Goal: Task Accomplishment & Management: Complete application form

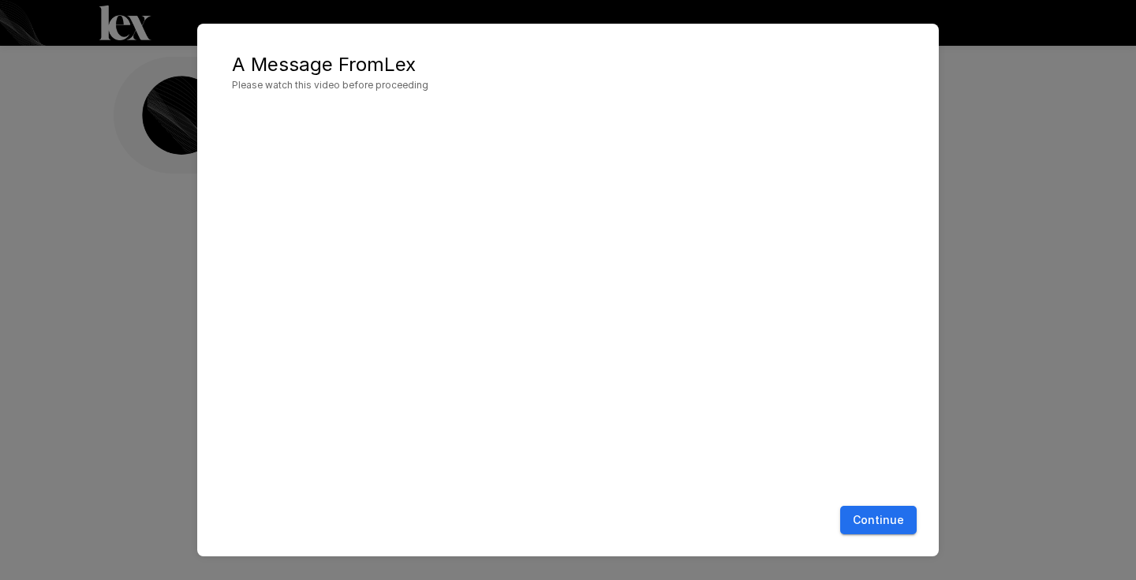
click at [869, 517] on button "Continue" at bounding box center [878, 520] width 77 height 29
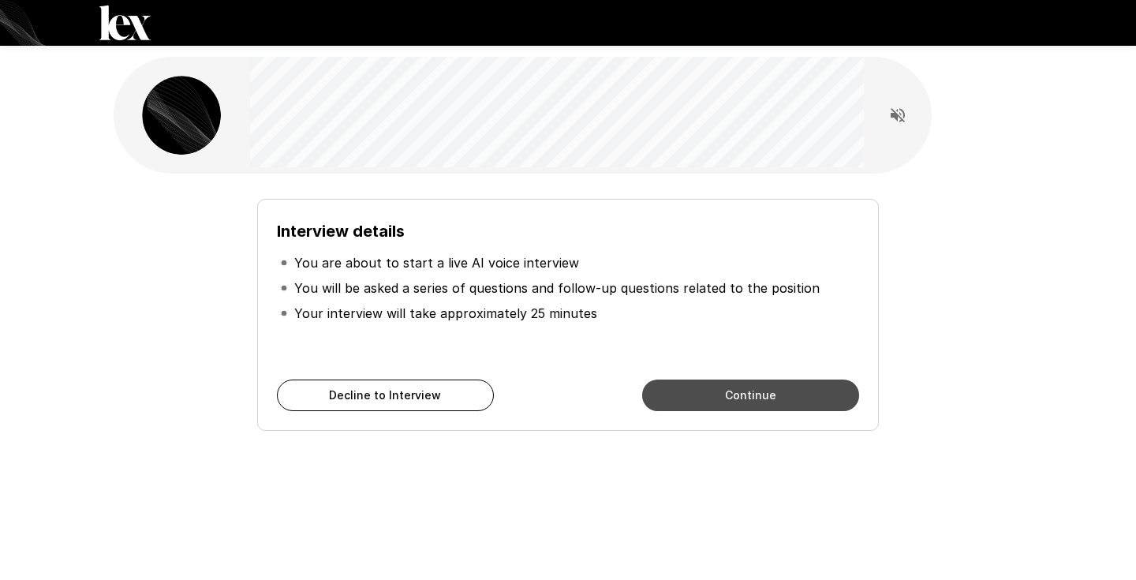
click at [731, 388] on button "Continue" at bounding box center [750, 395] width 217 height 32
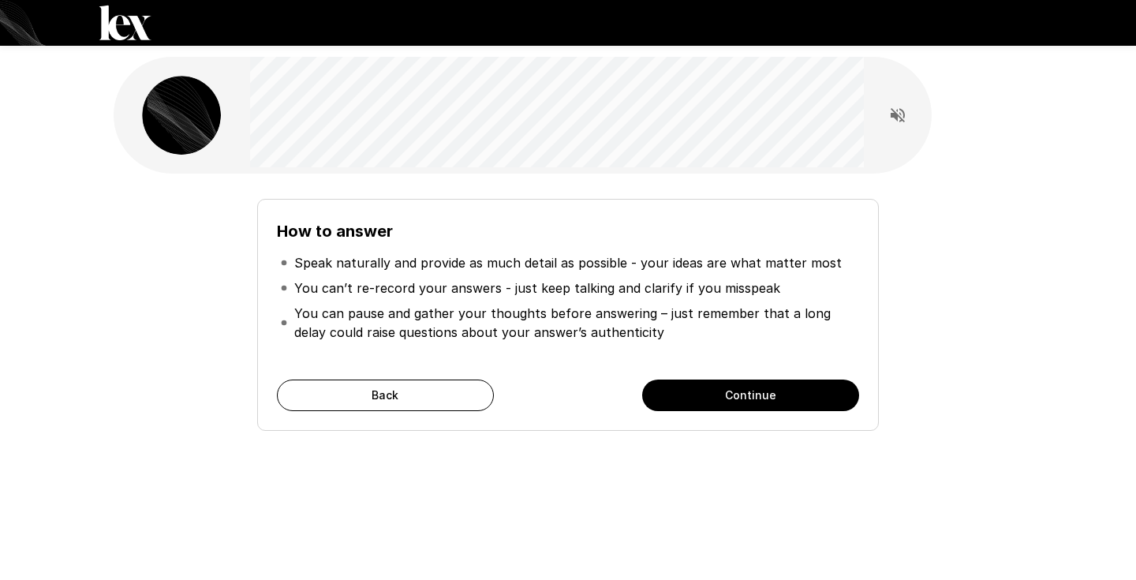
click at [731, 387] on button "Continue" at bounding box center [750, 395] width 217 height 32
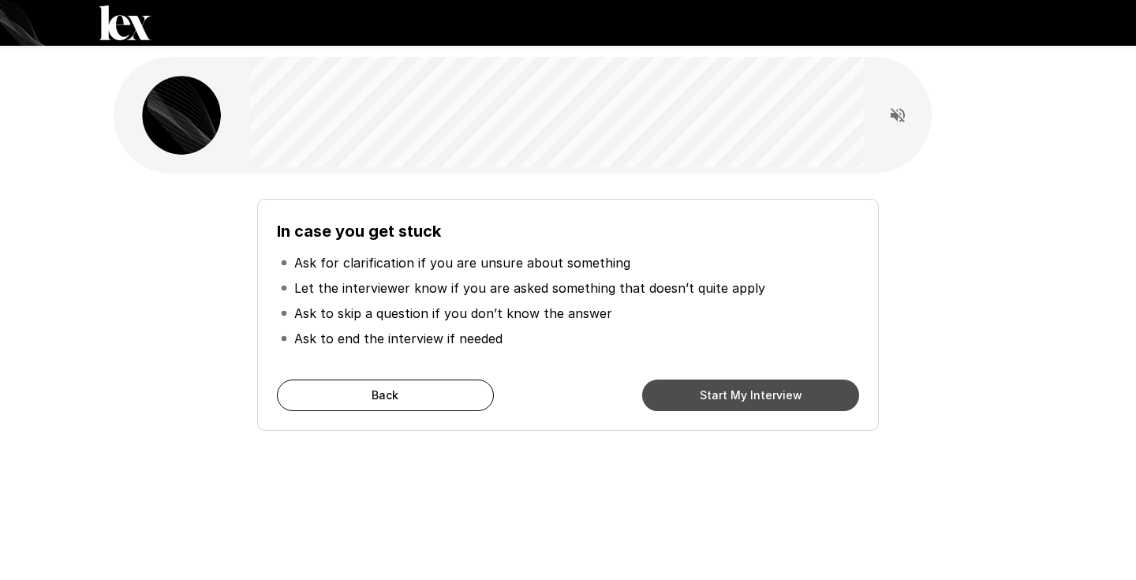
click at [731, 387] on button "Start My Interview" at bounding box center [750, 395] width 217 height 32
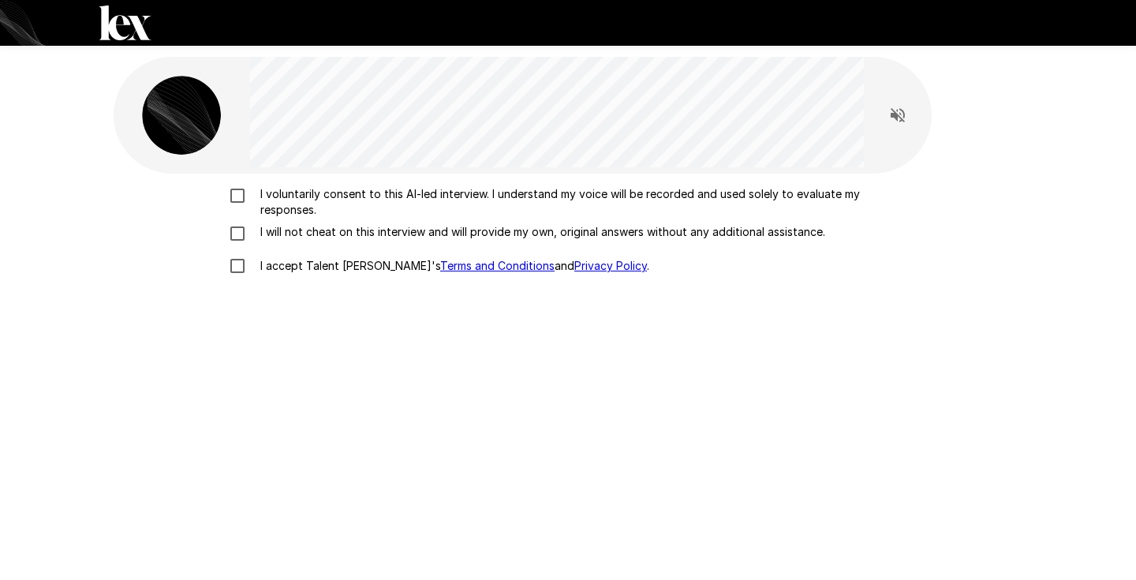
click at [271, 188] on p "I voluntarily consent to this AI-led interview. I understand my voice will be r…" at bounding box center [584, 202] width 661 height 32
click at [262, 234] on p "I will not cheat on this interview and will provide my own, original answers wi…" at bounding box center [539, 232] width 571 height 16
click at [267, 267] on p "I accept Talent Llama's Terms and Conditions and Privacy Policy ." at bounding box center [451, 266] width 395 height 16
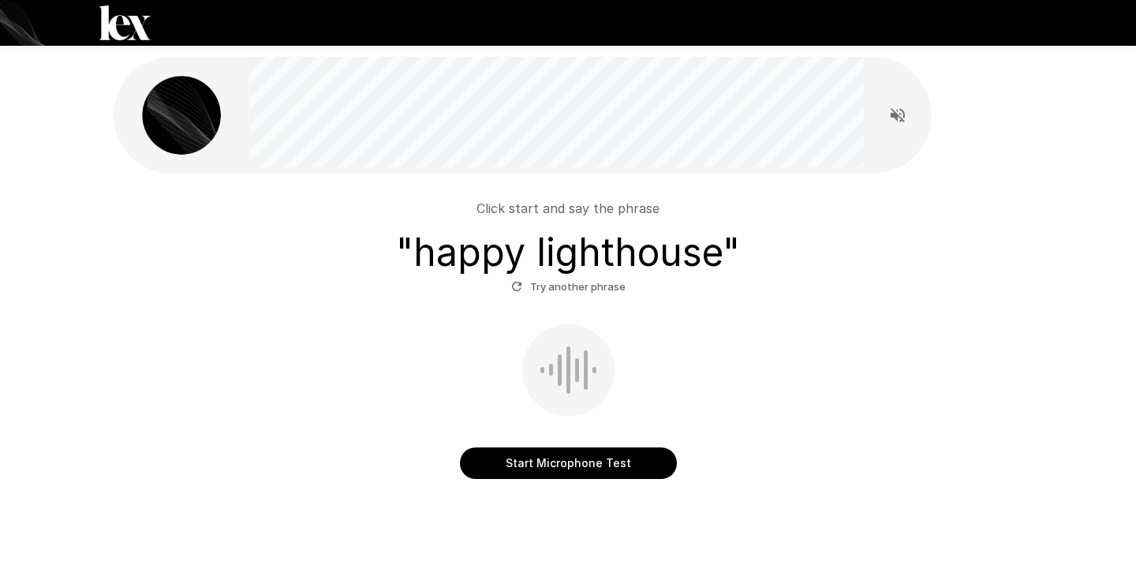
click at [588, 467] on button "Start Microphone Test" at bounding box center [568, 463] width 217 height 32
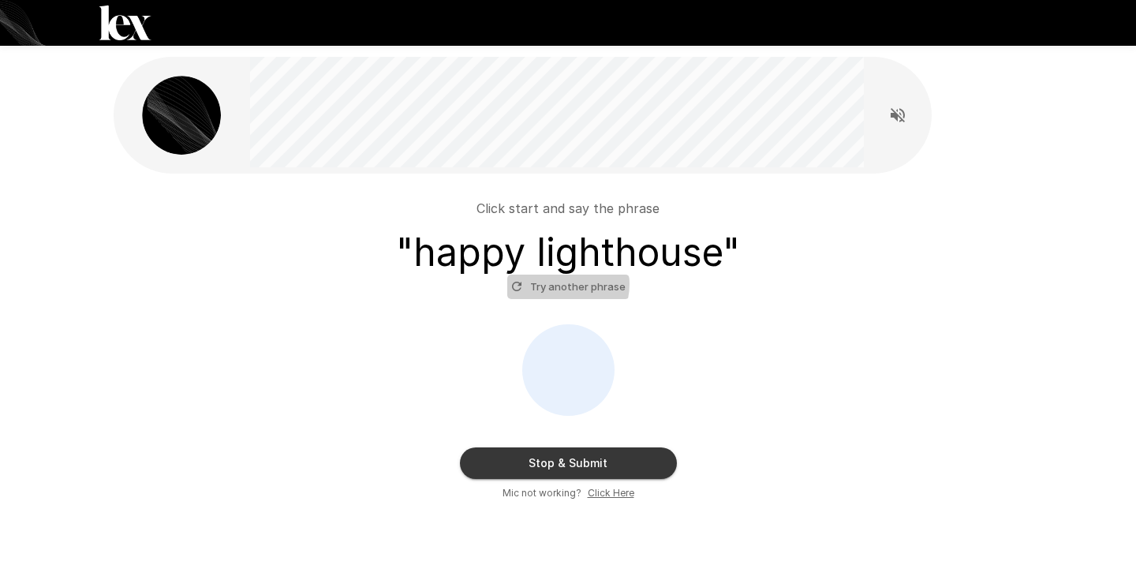
click at [561, 284] on button "Try another phrase" at bounding box center [568, 287] width 122 height 24
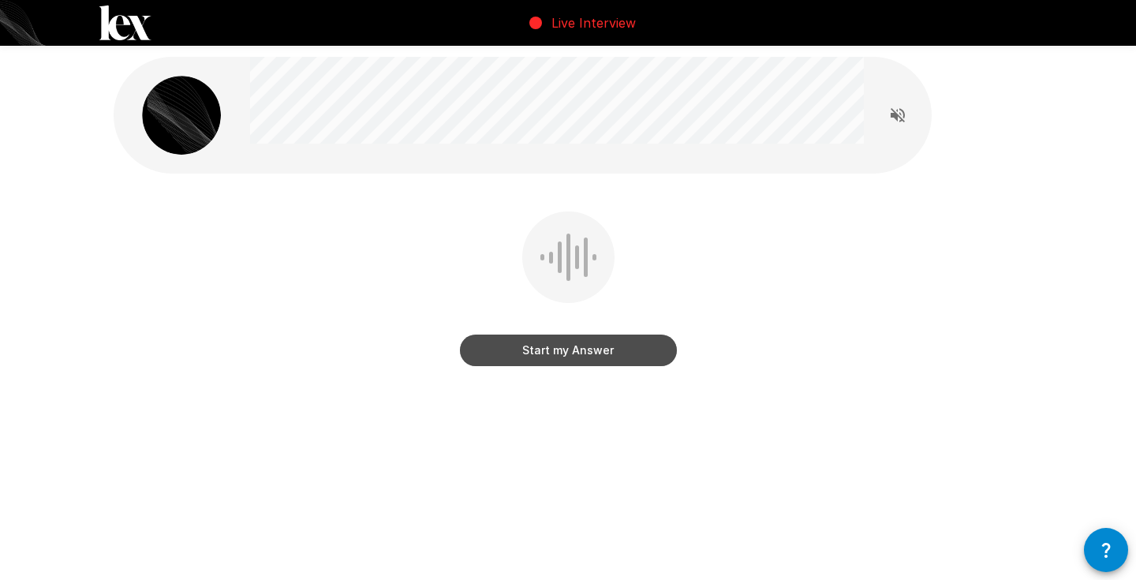
click at [571, 353] on button "Start my Answer" at bounding box center [568, 351] width 217 height 32
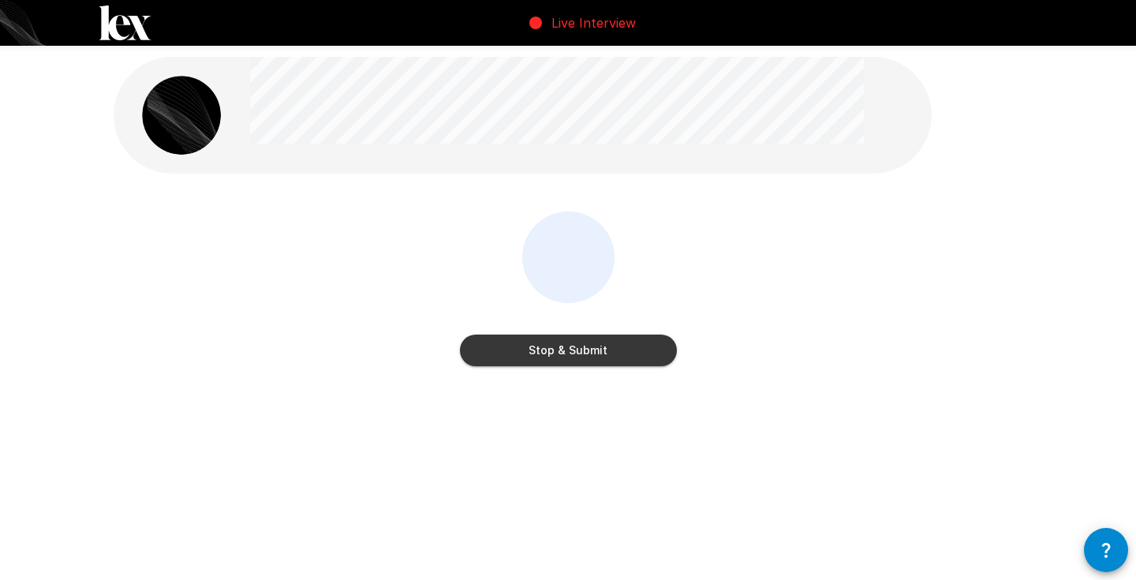
click at [571, 353] on button "Stop & Submit" at bounding box center [568, 351] width 217 height 32
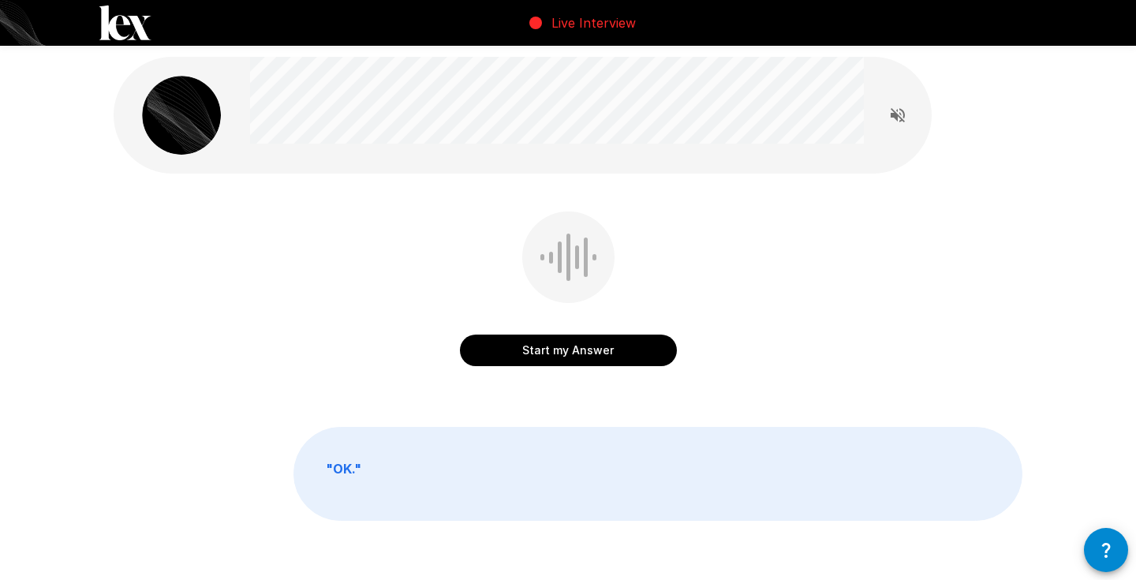
click at [557, 341] on button "Start my Answer" at bounding box center [568, 351] width 217 height 32
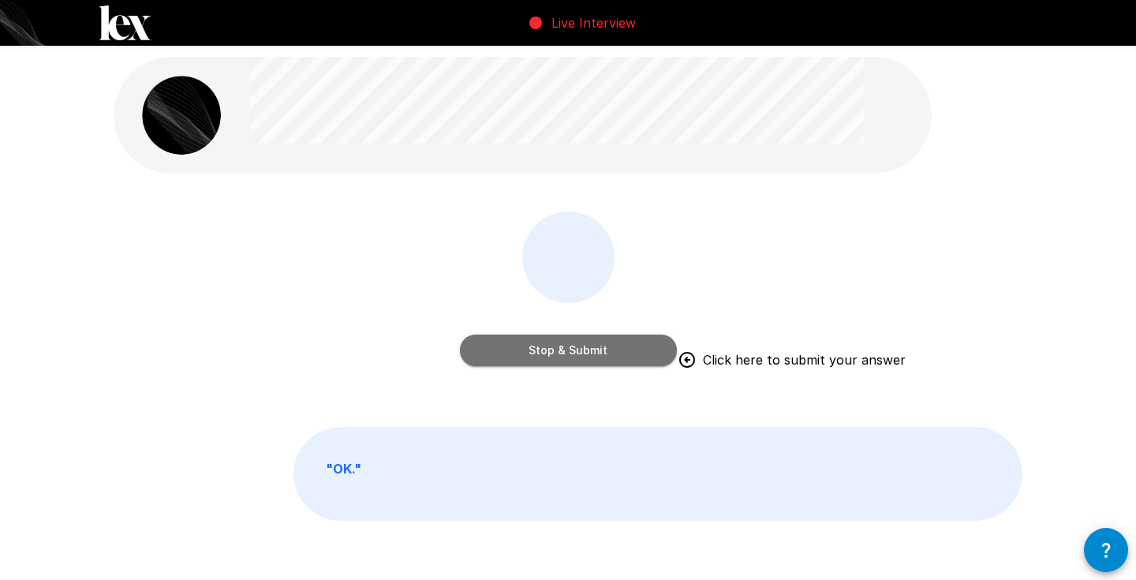
click at [557, 341] on button "Stop & Submit" at bounding box center [568, 351] width 217 height 32
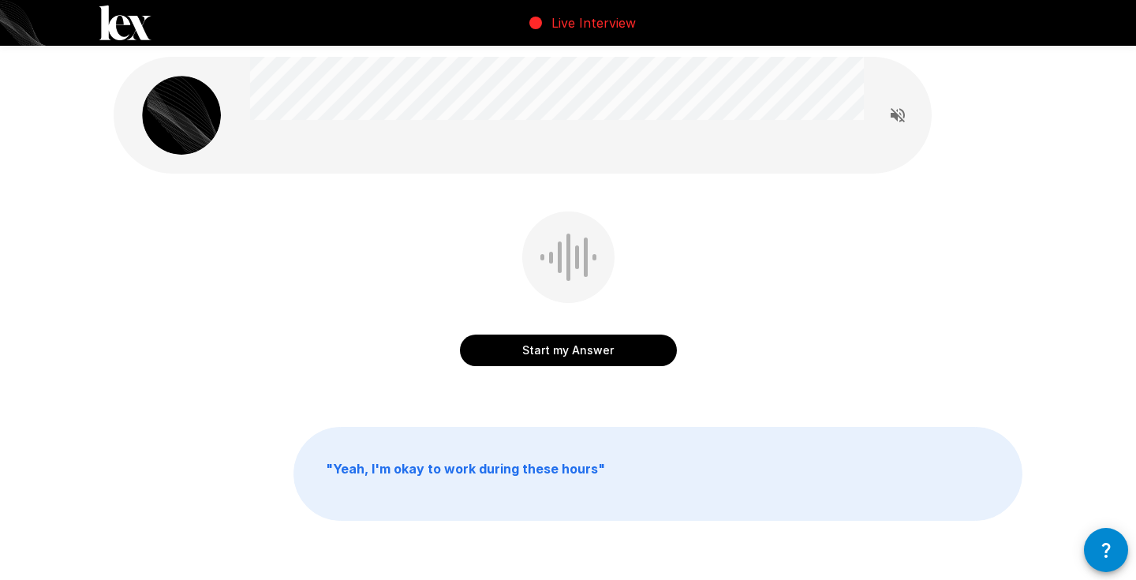
click at [533, 356] on button "Start my Answer" at bounding box center [568, 351] width 217 height 32
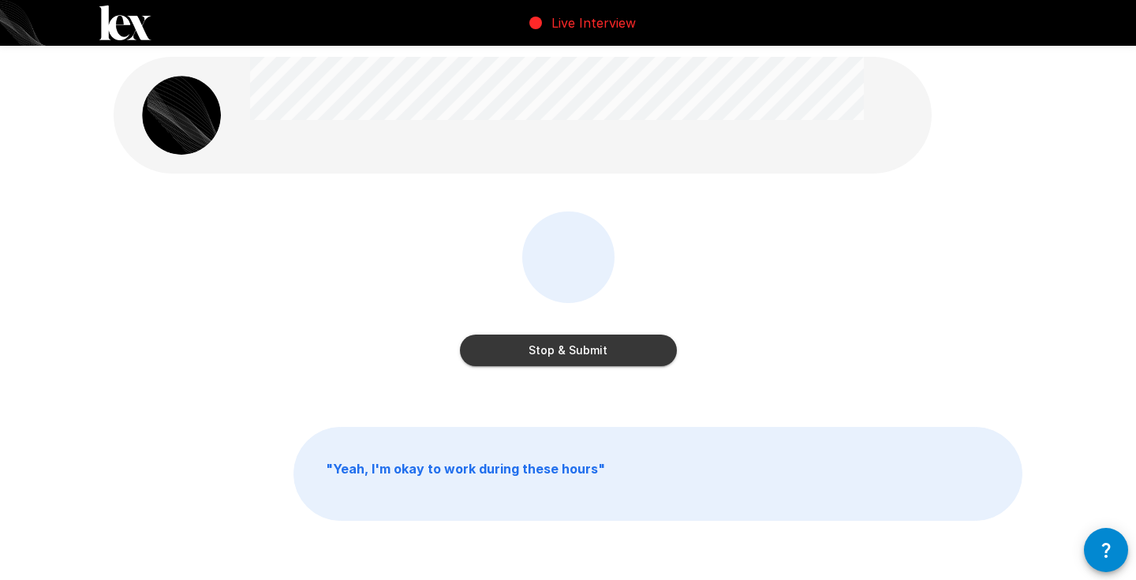
click at [532, 361] on button "Stop & Submit" at bounding box center [568, 351] width 217 height 32
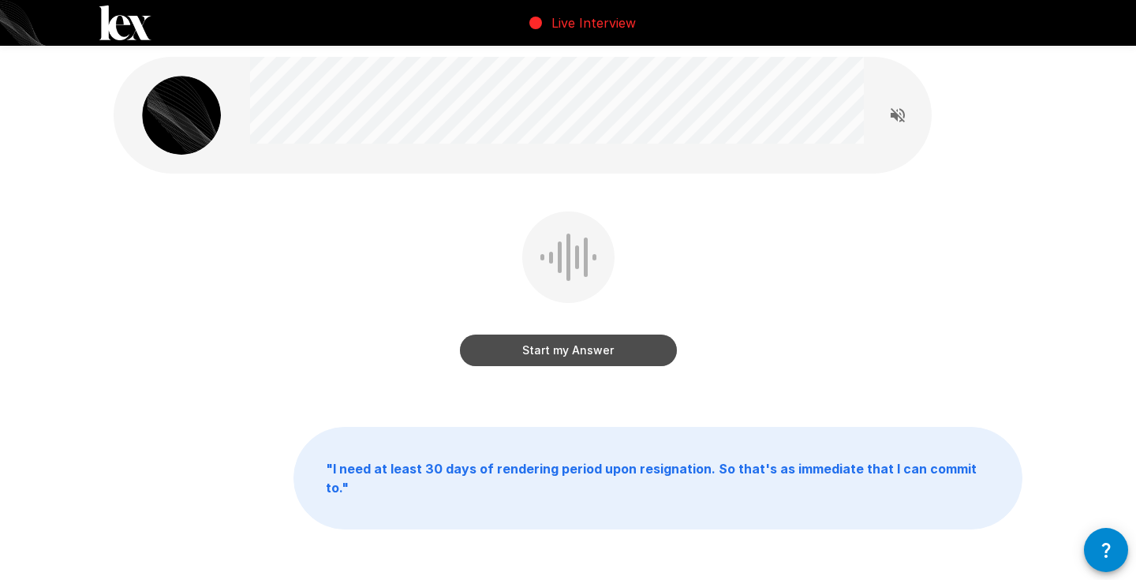
click at [532, 361] on button "Start my Answer" at bounding box center [568, 351] width 217 height 32
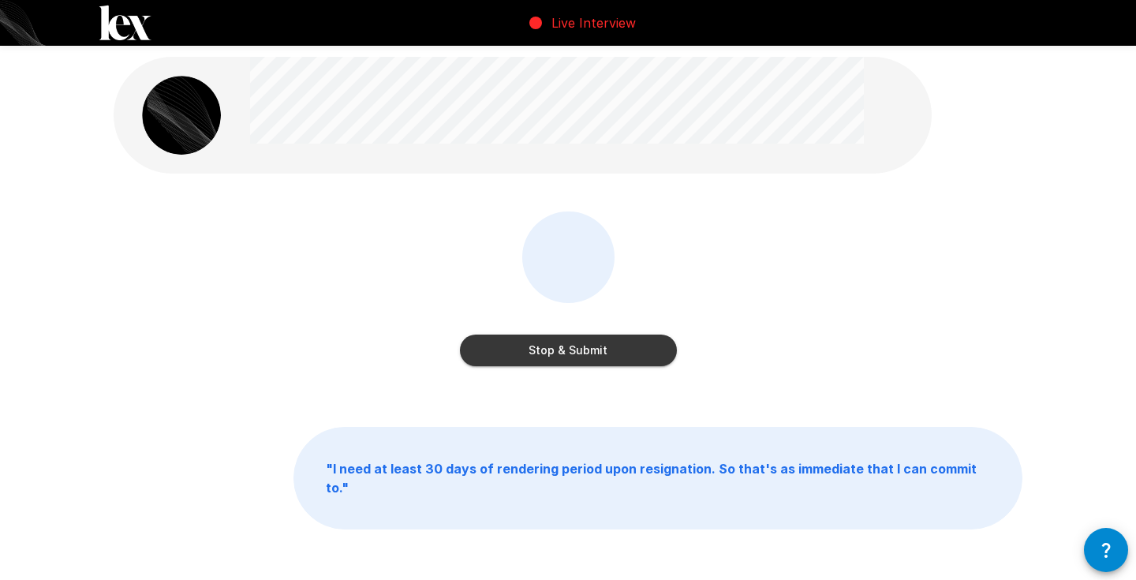
click at [532, 361] on button "Stop & Submit" at bounding box center [568, 351] width 217 height 32
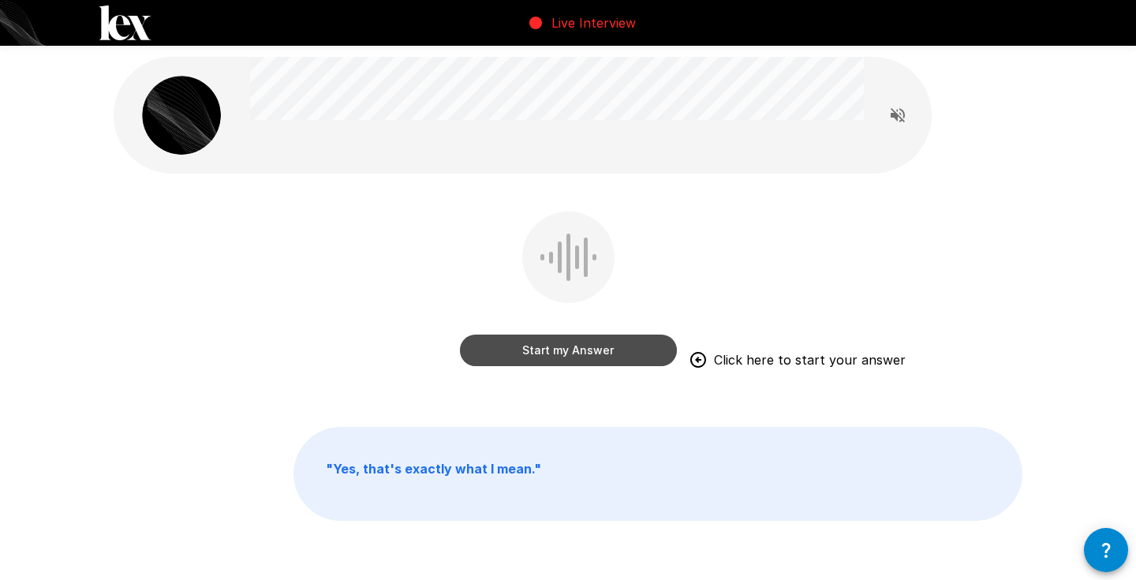
click at [548, 351] on button "Start my Answer" at bounding box center [568, 351] width 217 height 32
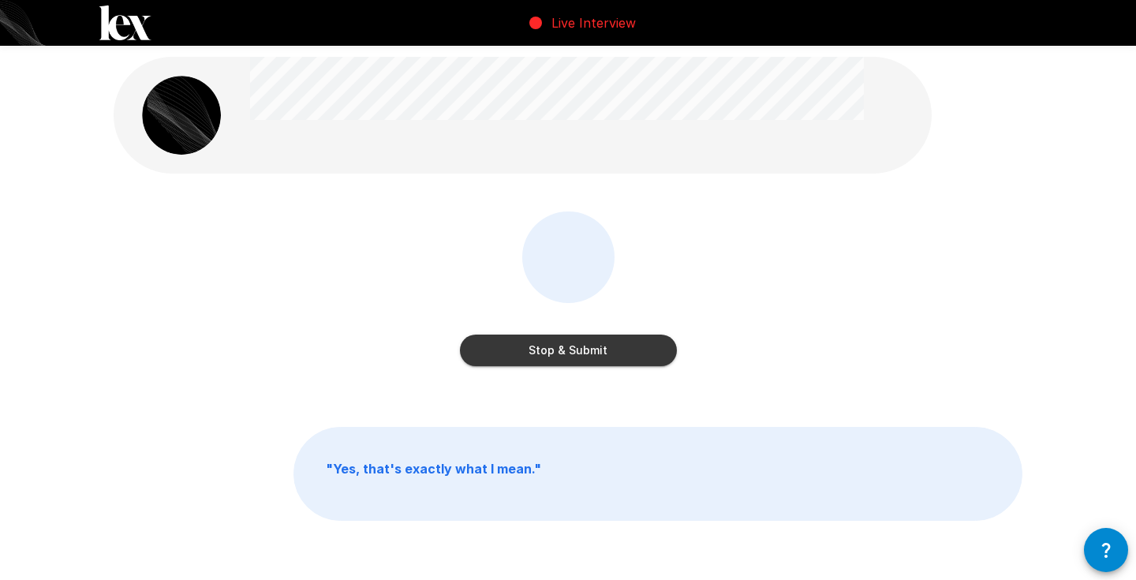
click at [581, 352] on button "Stop & Submit" at bounding box center [568, 351] width 217 height 32
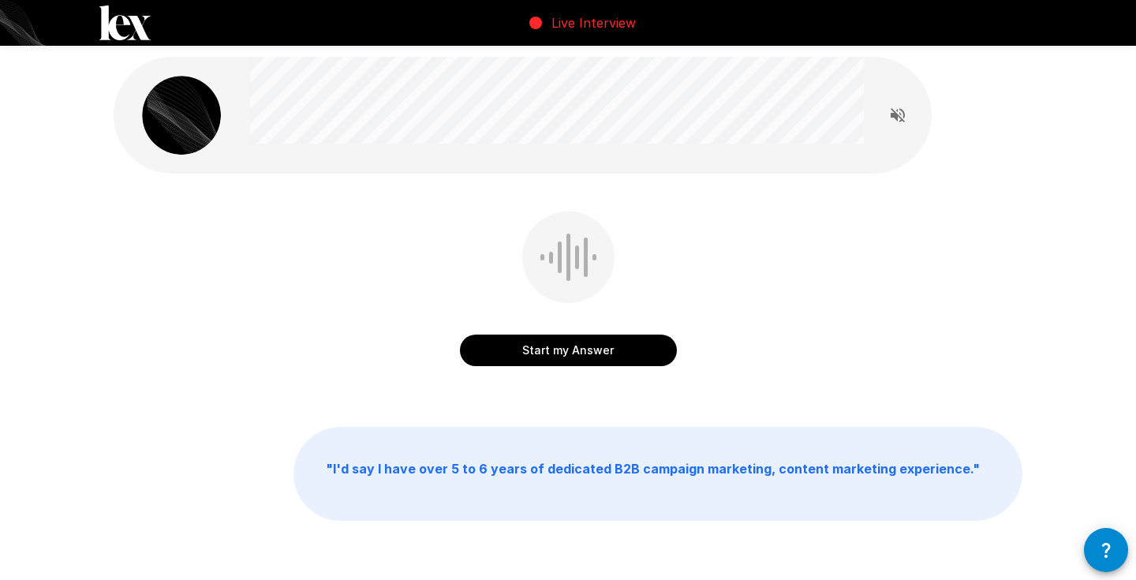
click at [583, 353] on button "Start my Answer" at bounding box center [568, 351] width 217 height 32
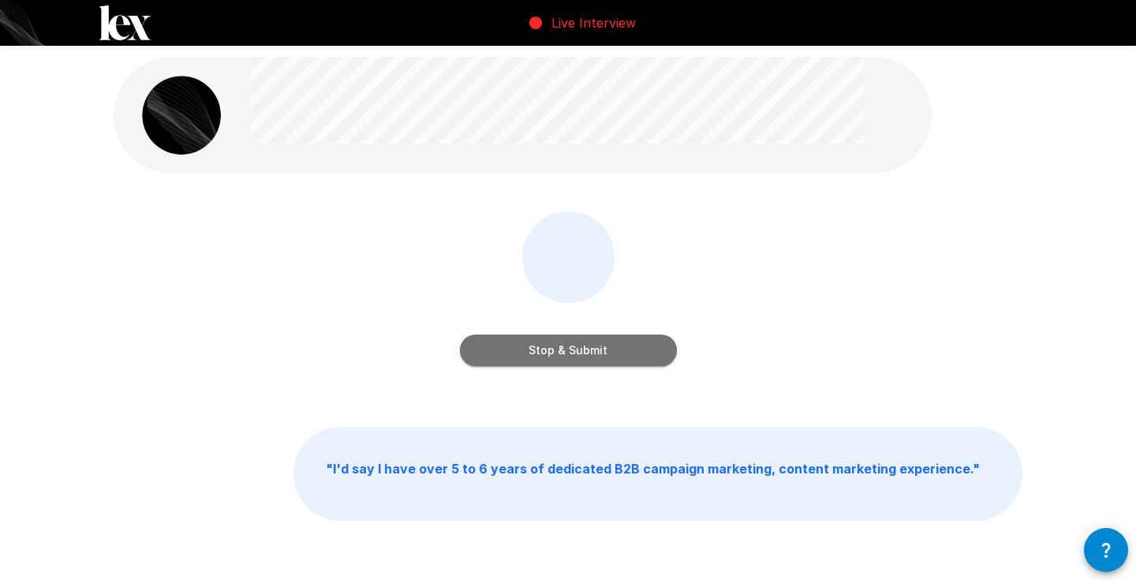
click at [604, 360] on button "Stop & Submit" at bounding box center [568, 351] width 217 height 32
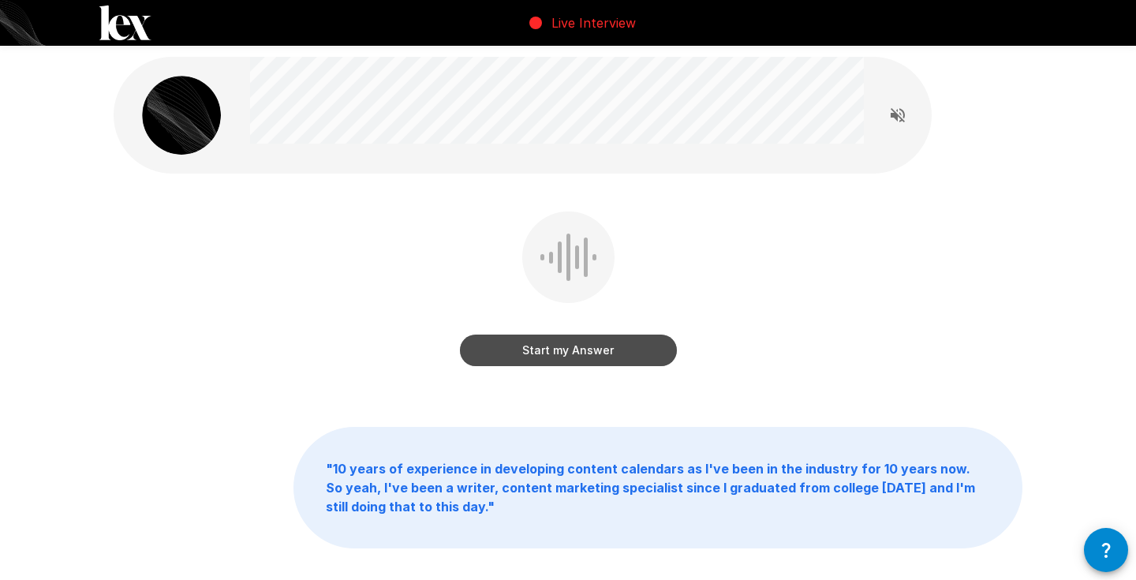
click at [556, 356] on button "Start my Answer" at bounding box center [568, 351] width 217 height 32
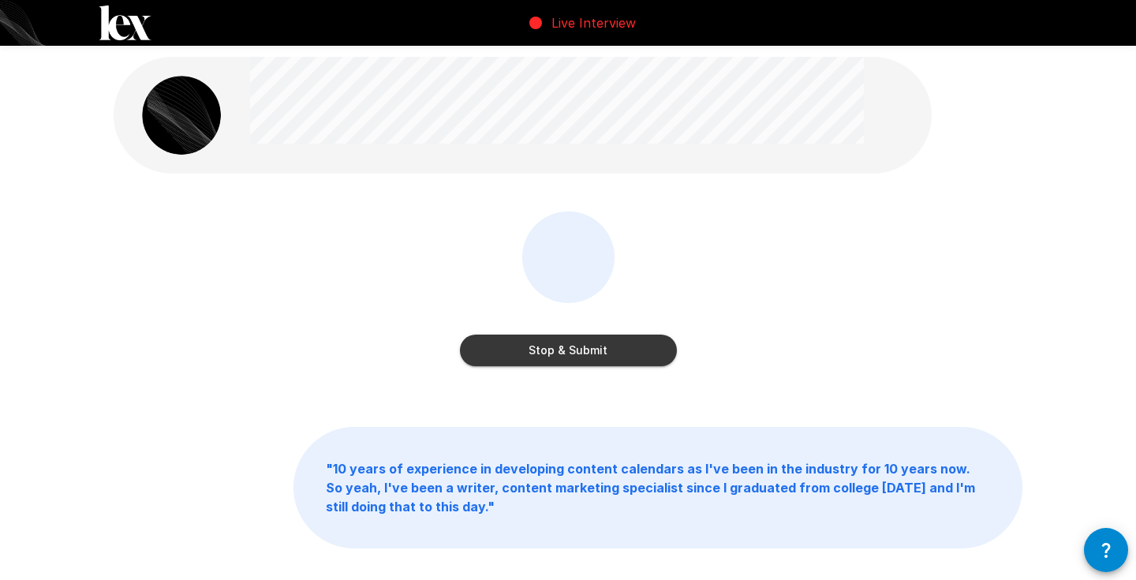
click at [556, 356] on button "Stop & Submit" at bounding box center [568, 351] width 217 height 32
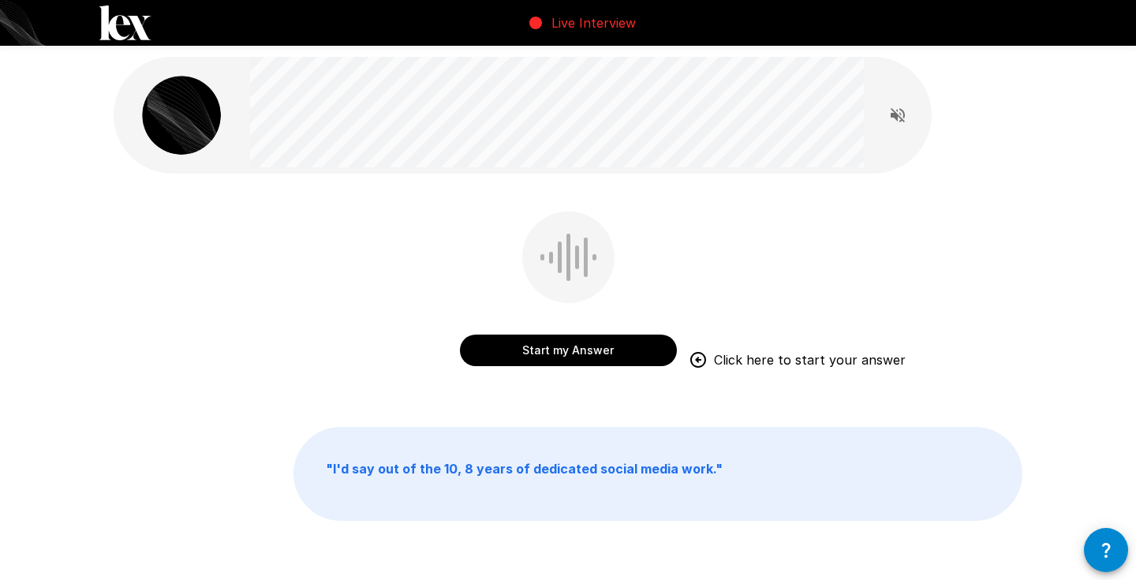
click at [585, 362] on button "Start my Answer" at bounding box center [568, 351] width 217 height 32
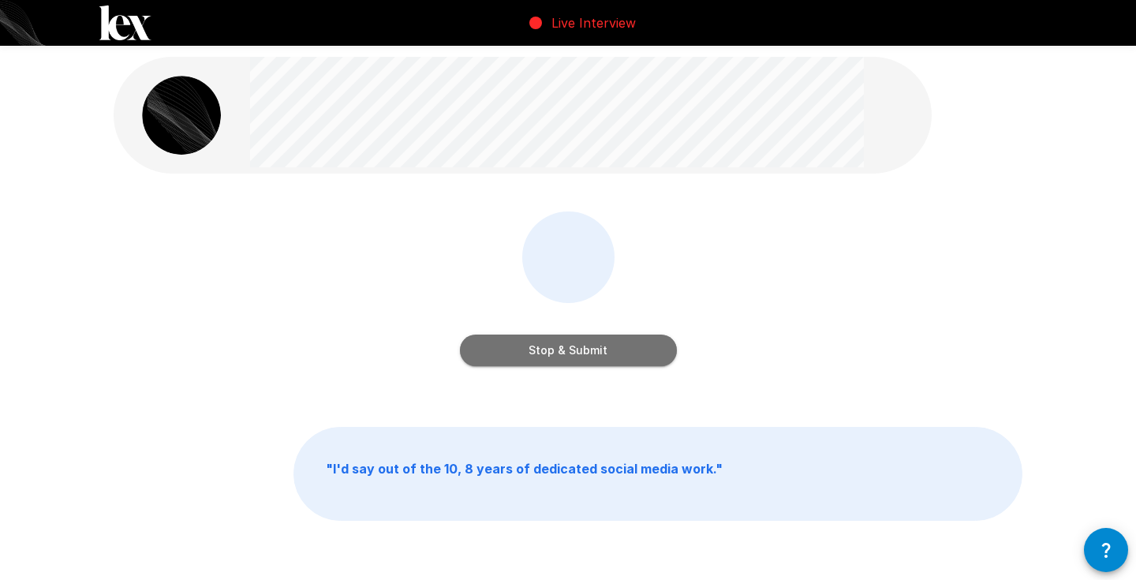
click at [585, 364] on button "Stop & Submit" at bounding box center [568, 351] width 217 height 32
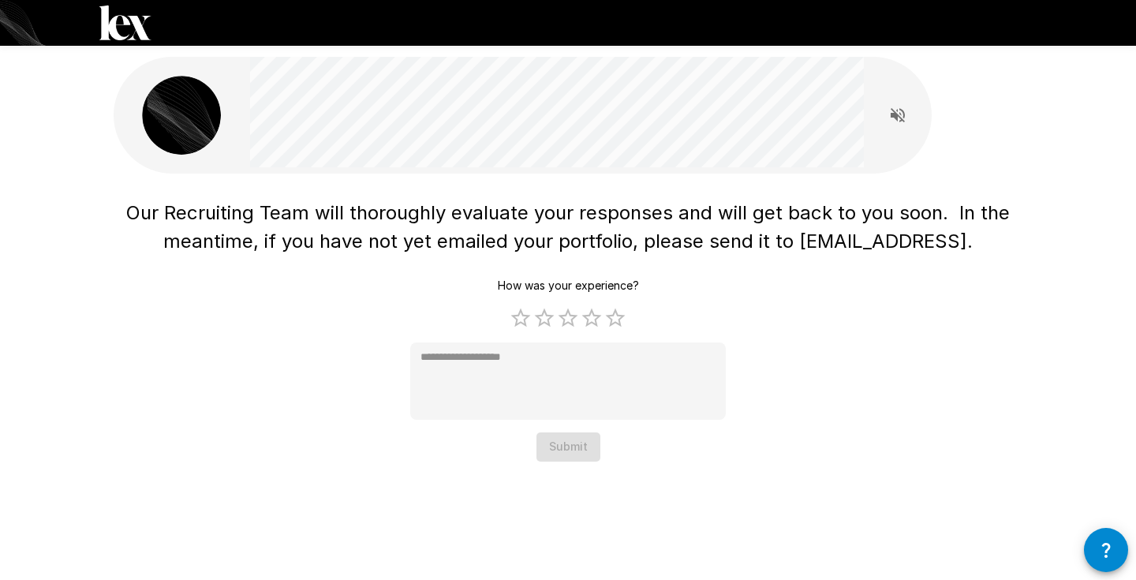
type textarea "*"
